Goal: Information Seeking & Learning: Find specific fact

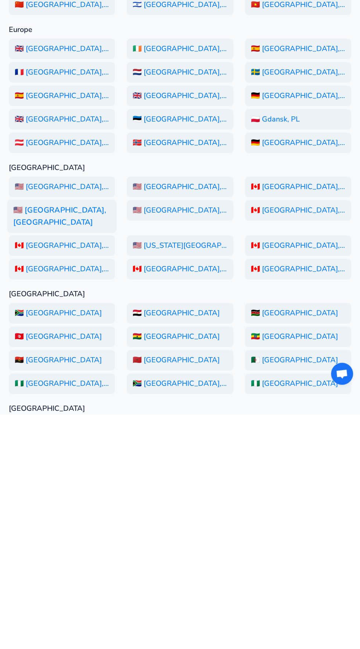
click at [86, 445] on h6 "🇺🇸 [GEOGRAPHIC_DATA], [GEOGRAPHIC_DATA]" at bounding box center [61, 450] width 109 height 33
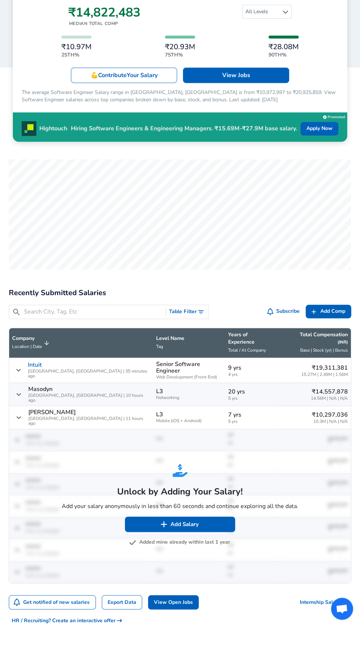
scroll to position [132, 0]
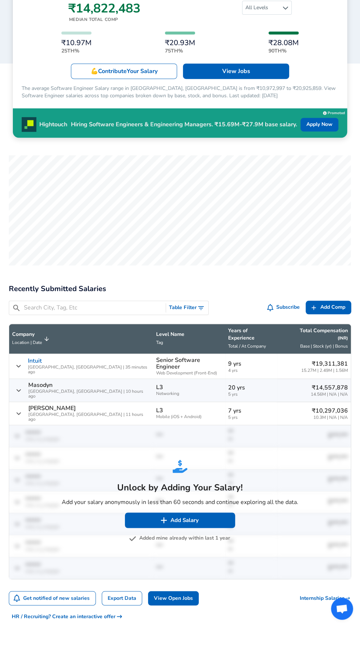
click at [205, 533] on button "Added mine already within last 1 year" at bounding box center [179, 537] width 99 height 9
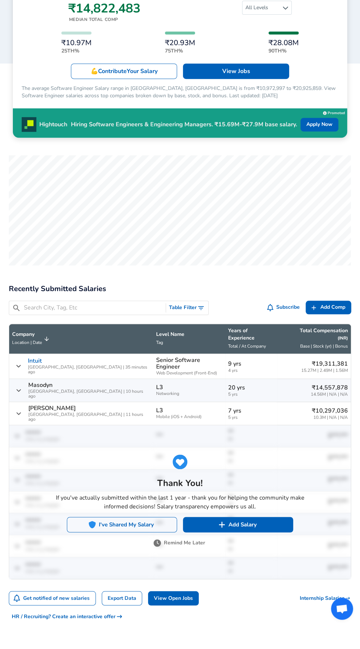
click at [133, 517] on button "I've Shared My Salary" at bounding box center [122, 524] width 110 height 15
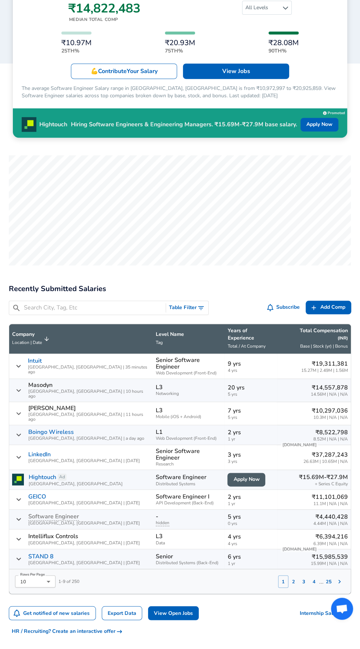
click at [99, 303] on input "Search City, Tag, Etc" at bounding box center [93, 307] width 139 height 9
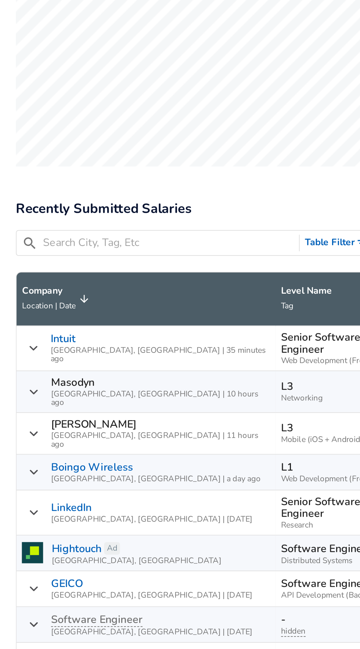
scroll to position [132, 0]
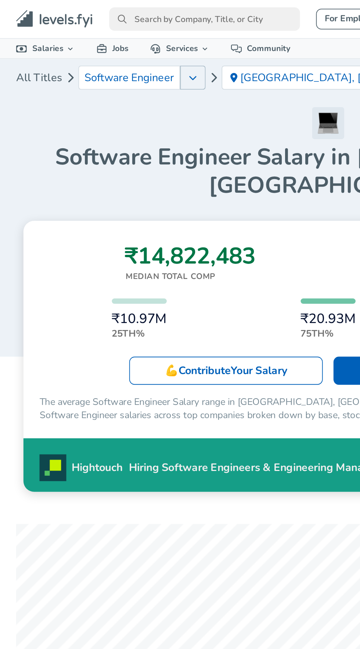
type input "Riot"
click at [104, 43] on icon "button" at bounding box center [106, 43] width 4 height 2
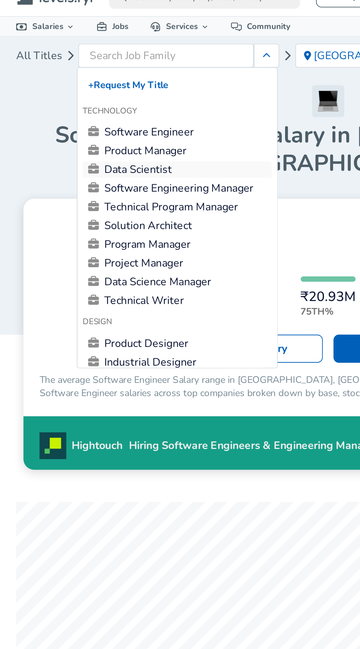
click at [117, 92] on link "Data Scientist" at bounding box center [96, 93] width 103 height 9
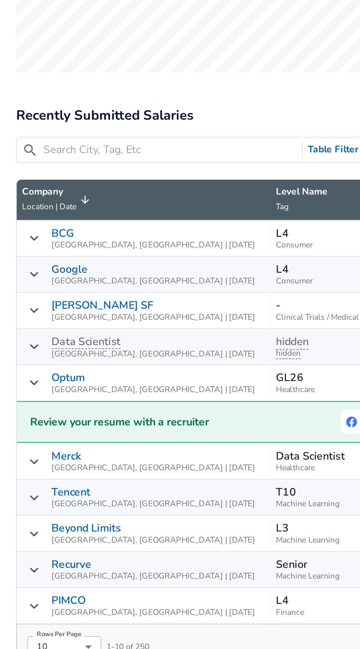
click at [56, 358] on input "Search City, Tag, Etc" at bounding box center [93, 362] width 139 height 9
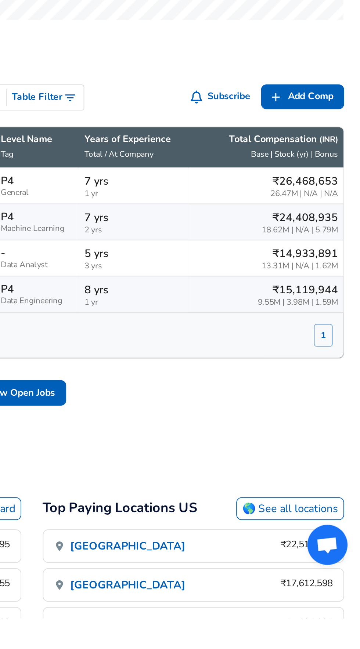
scroll to position [50, 0]
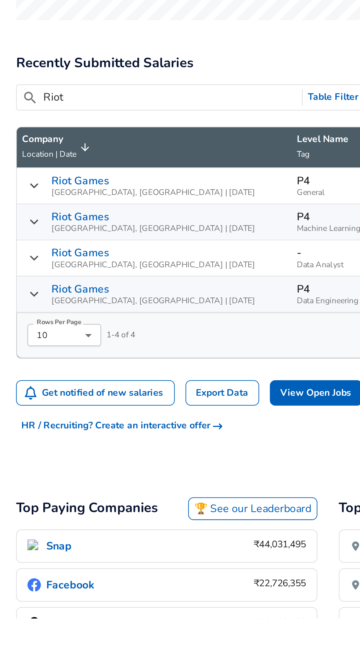
type input "Riot"
click at [22, 425] on div "Riot Games [GEOGRAPHIC_DATA], [GEOGRAPHIC_DATA] | [DATE]" at bounding box center [84, 431] width 145 height 12
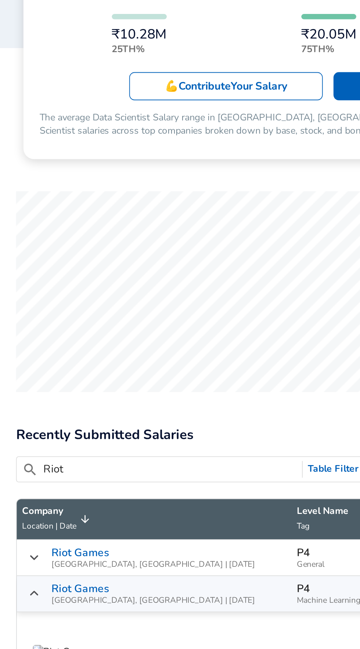
scroll to position [0, 0]
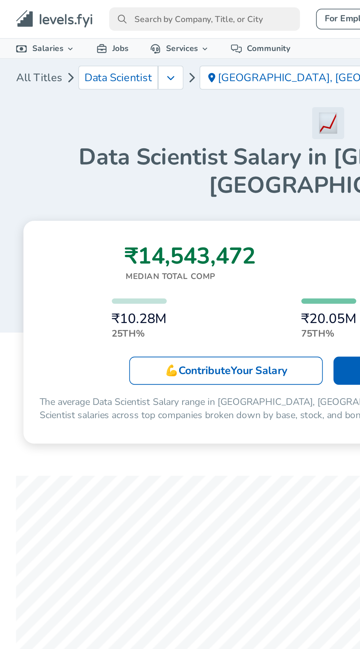
click at [111, 9] on input "primary" at bounding box center [112, 10] width 105 height 13
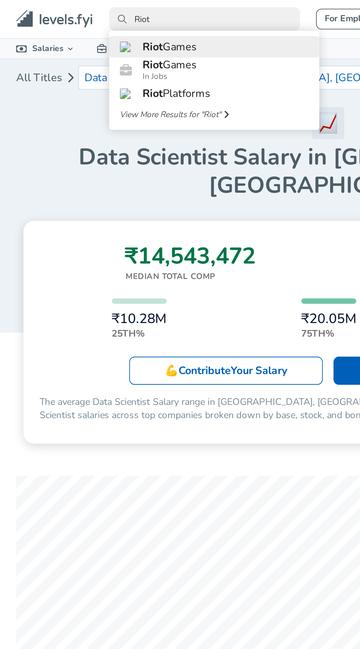
type input "Riot"
click at [134, 26] on link "Riot Games" at bounding box center [117, 26] width 115 height 12
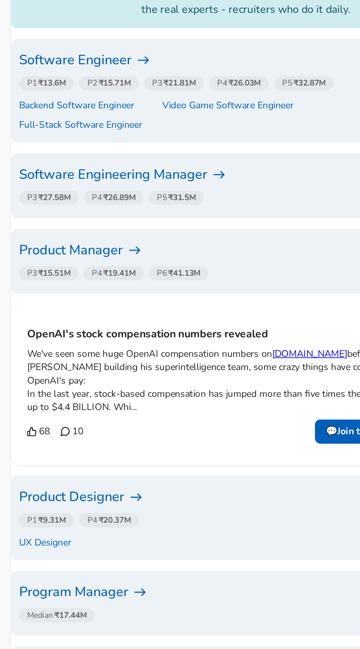
scroll to position [227, 0]
